Goal: Information Seeking & Learning: Learn about a topic

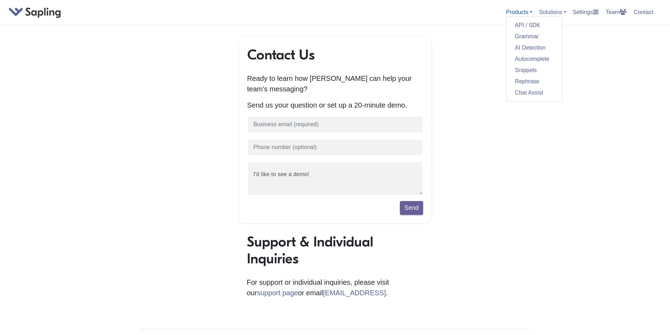
click at [510, 14] on link "Products" at bounding box center [519, 12] width 26 height 6
click at [531, 72] on link "Snippets" at bounding box center [534, 69] width 56 height 11
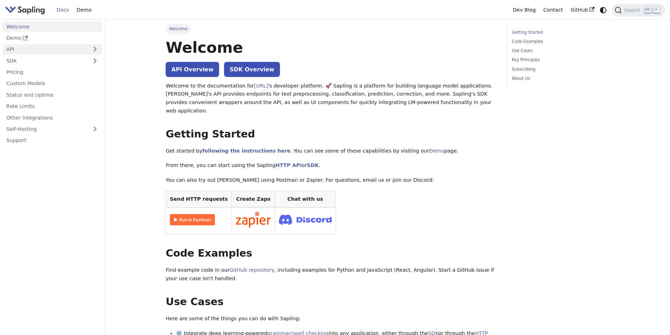
click at [20, 47] on link "API" at bounding box center [44, 49] width 85 height 10
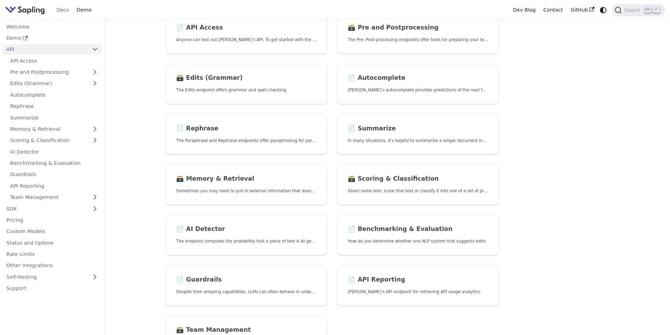
scroll to position [106, 0]
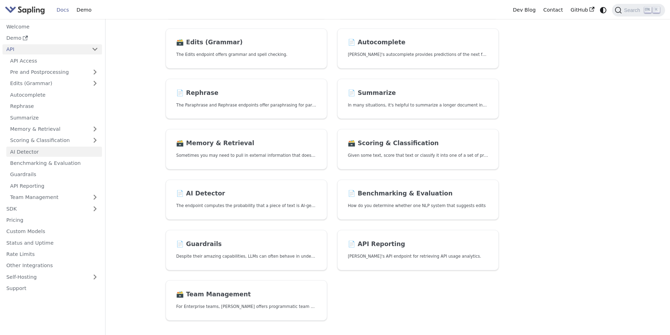
click at [36, 153] on link "AI Detector" at bounding box center [54, 152] width 96 height 10
